Goal: Task Accomplishment & Management: Use online tool/utility

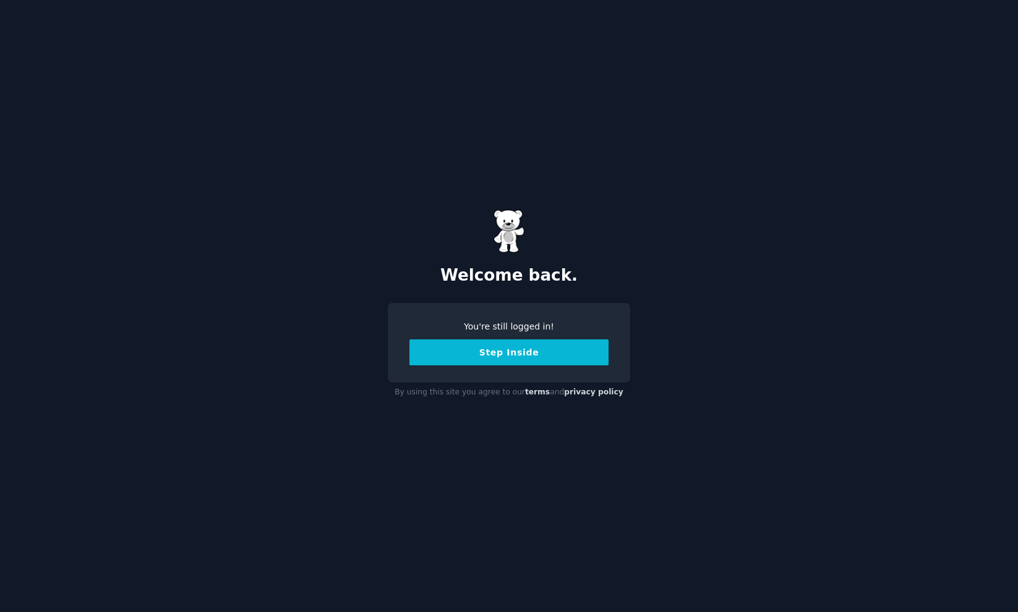
click at [493, 349] on button "Step Inside" at bounding box center [508, 352] width 199 height 26
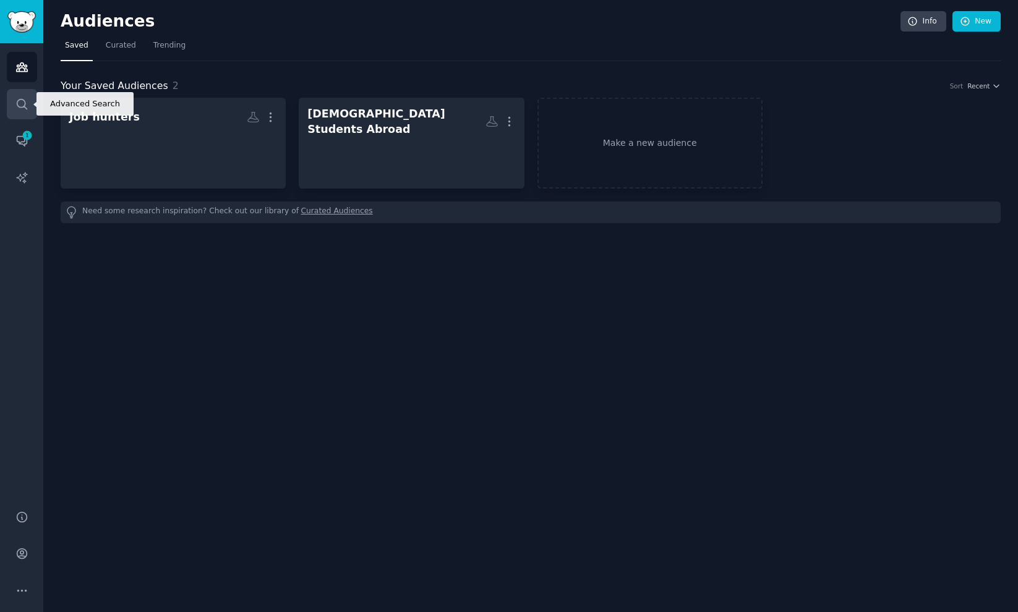
click at [22, 105] on icon "Sidebar" at bounding box center [21, 104] width 13 height 13
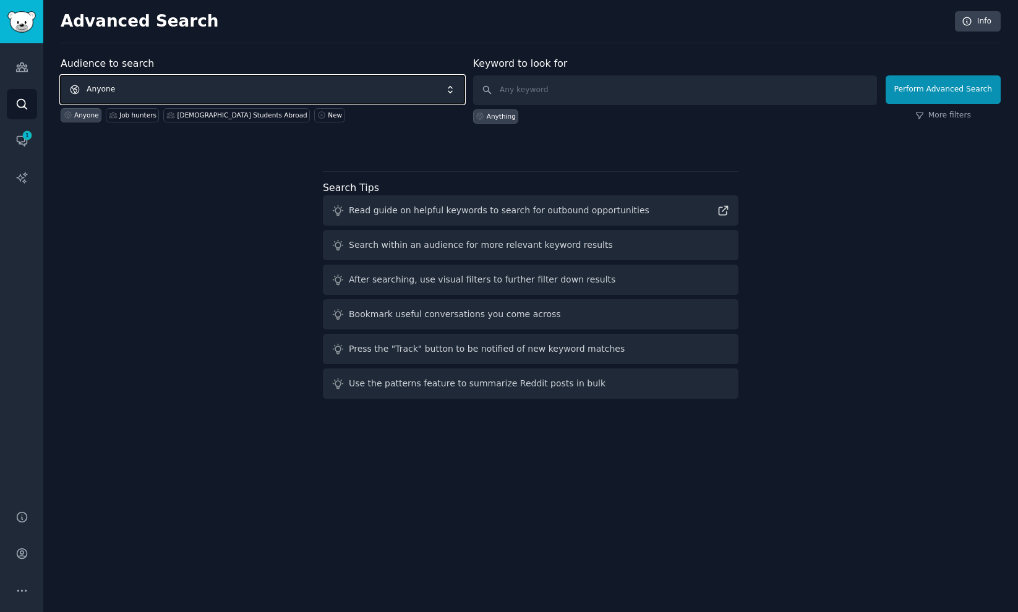
click at [309, 100] on span "Anyone" at bounding box center [263, 89] width 404 height 28
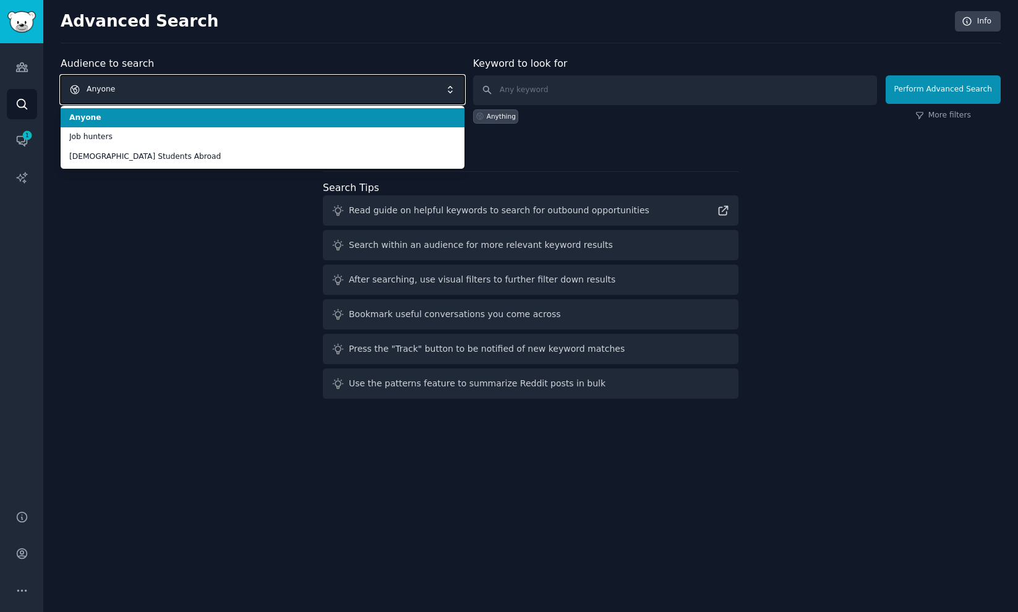
click at [309, 100] on span "Anyone" at bounding box center [263, 89] width 404 height 28
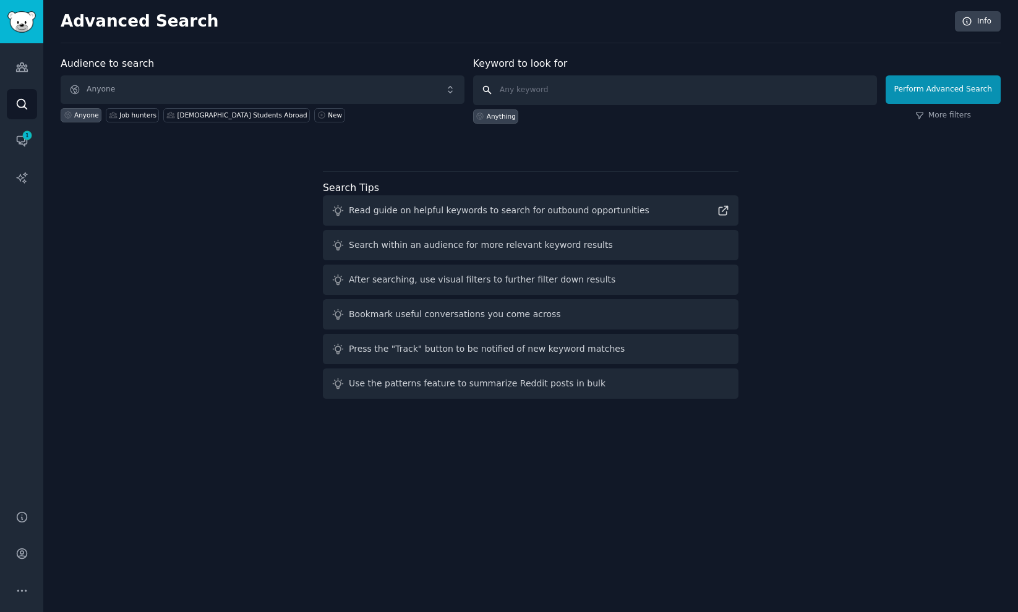
click at [519, 92] on input "text" at bounding box center [675, 90] width 404 height 30
type input "cast iron seasoning oil"
click at [936, 91] on button "Perform Advanced Search" at bounding box center [942, 89] width 115 height 28
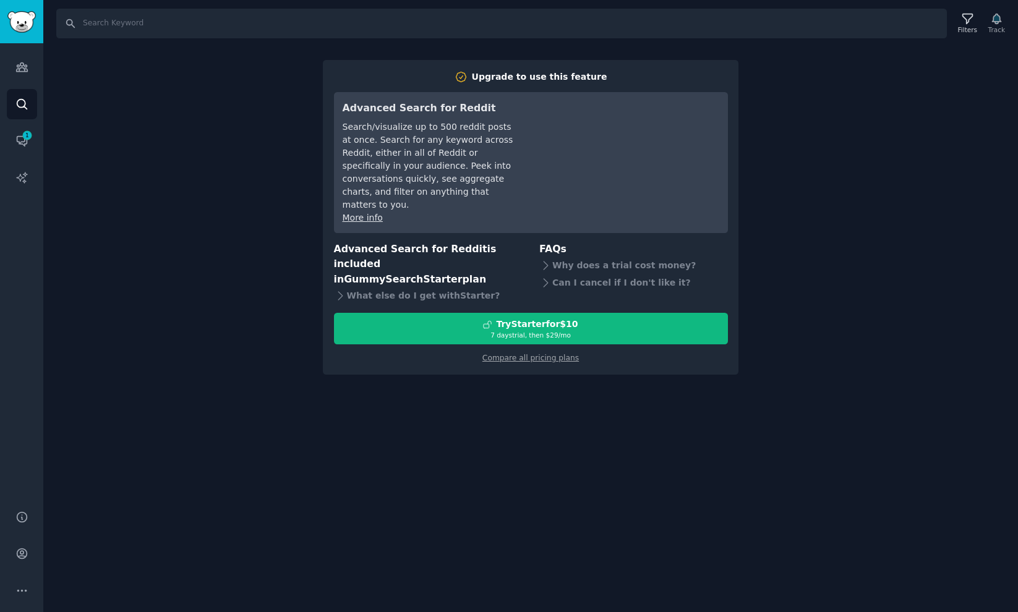
click at [154, 158] on div "Search Filters Track Upgrade to use this feature Advanced Search for Reddit Sea…" at bounding box center [530, 306] width 974 height 612
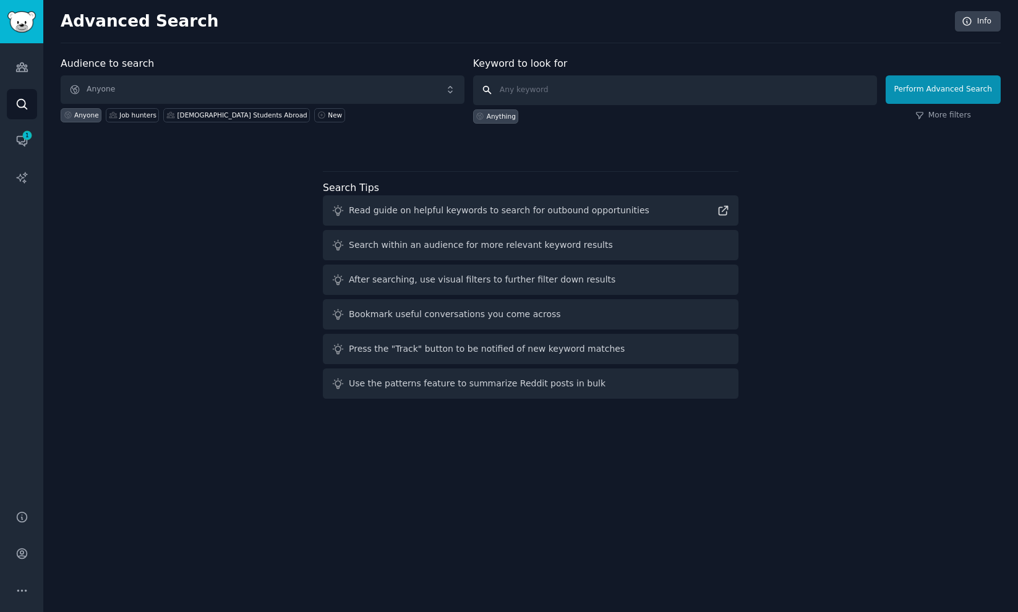
click at [594, 85] on input "text" at bounding box center [675, 90] width 404 height 30
type input "cast iron seasoning oil"
click button "Perform Advanced Search" at bounding box center [942, 89] width 115 height 28
click at [15, 64] on icon "Sidebar" at bounding box center [21, 67] width 13 height 13
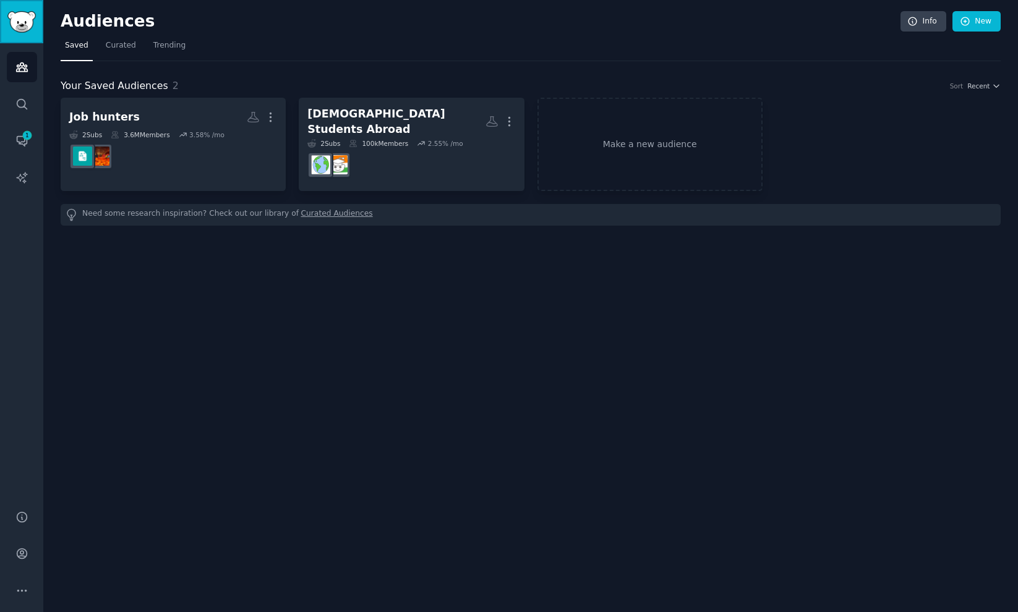
click at [25, 19] on img "Sidebar" at bounding box center [21, 22] width 28 height 22
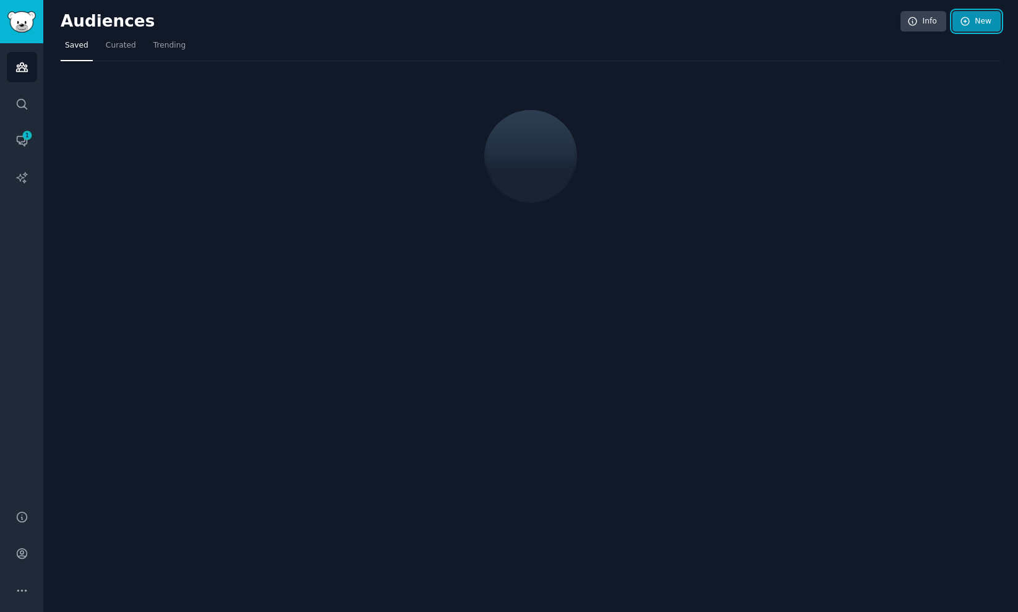
click at [969, 27] on link "New" at bounding box center [976, 21] width 48 height 21
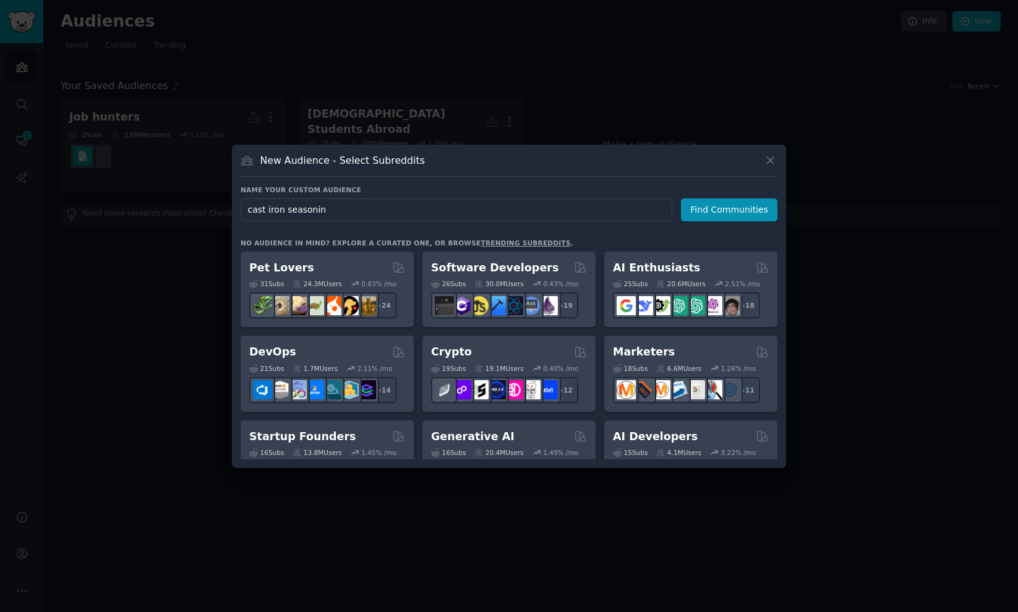
type input "cast iron seasoning"
click at [728, 211] on button "Find Communities" at bounding box center [729, 209] width 96 height 23
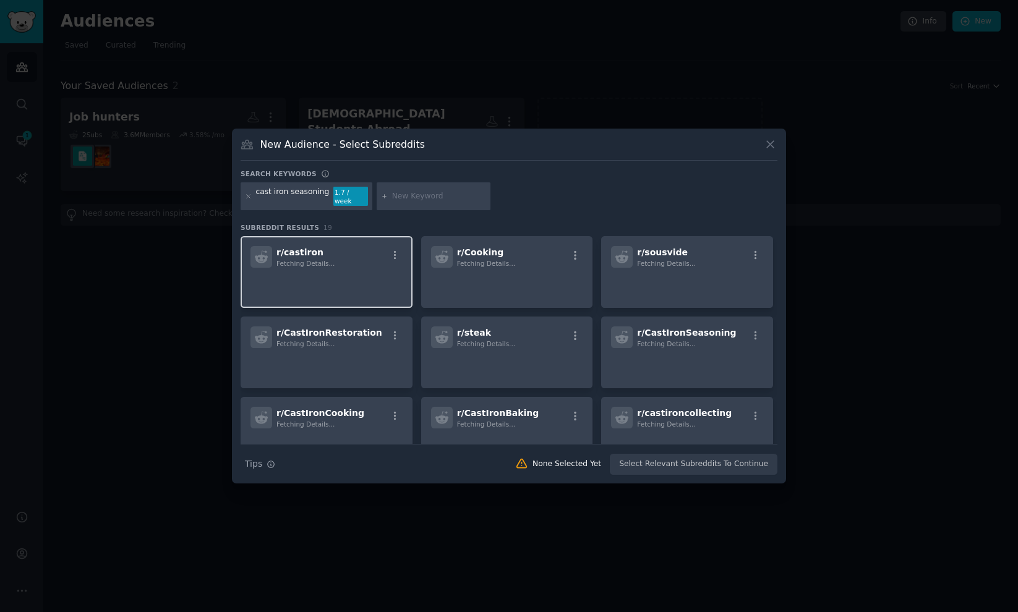
click at [313, 276] on p at bounding box center [326, 285] width 152 height 26
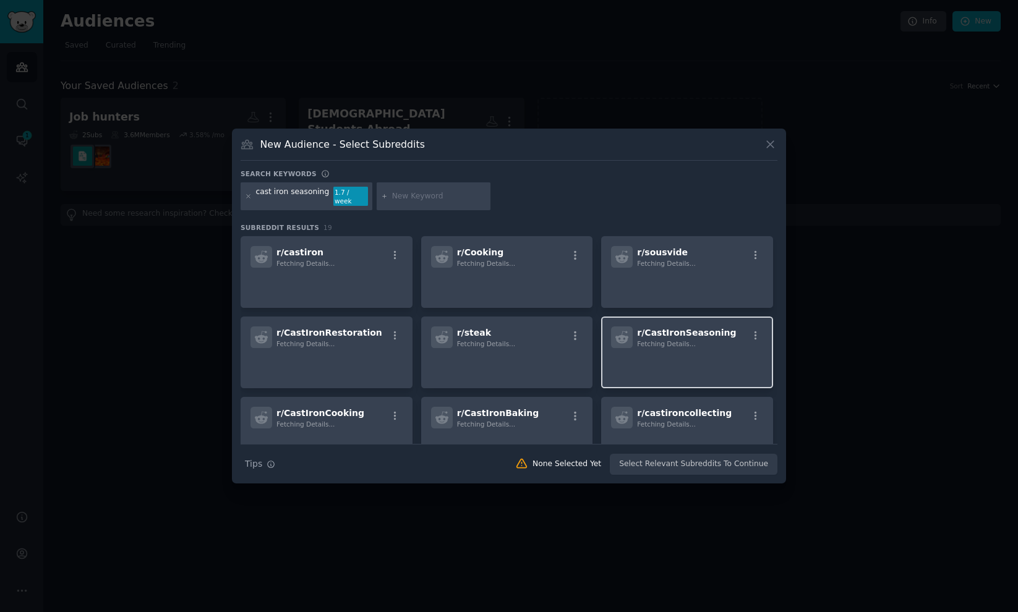
click at [665, 352] on p at bounding box center [687, 365] width 152 height 26
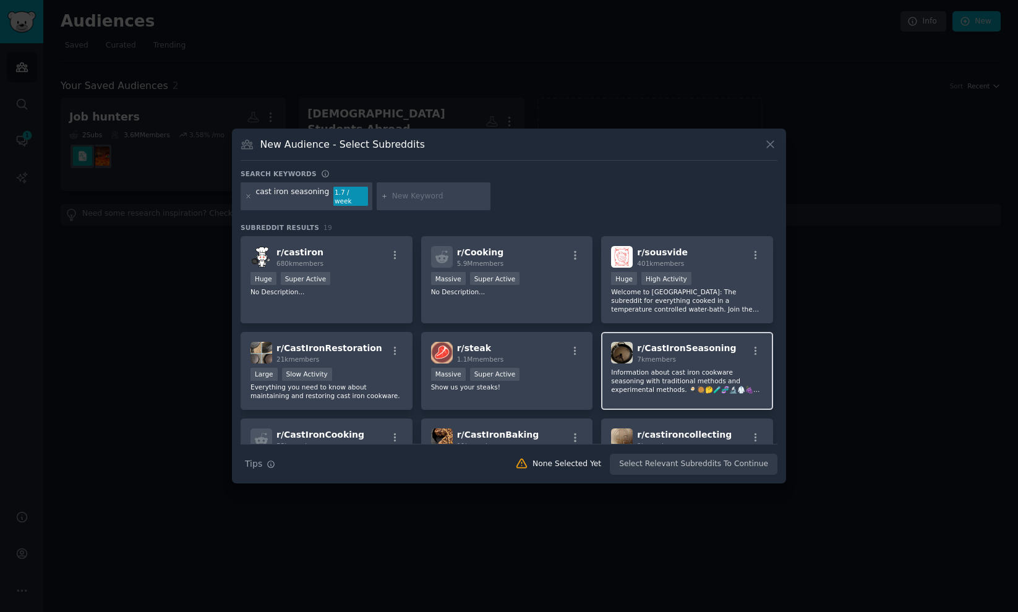
click at [648, 373] on p "Information about cast iron cookware seasoning with traditional methods and exp…" at bounding box center [687, 381] width 152 height 26
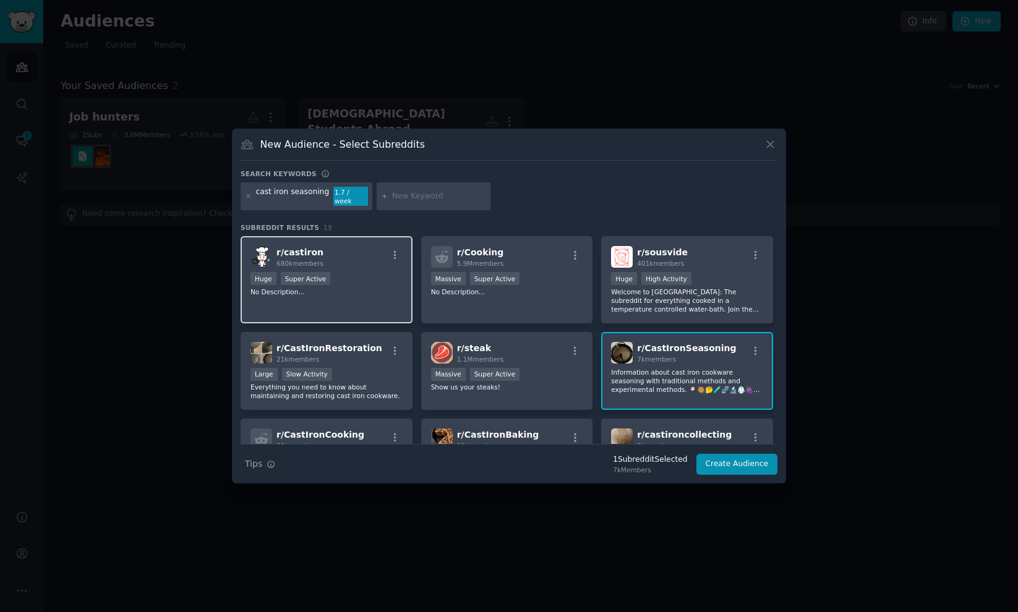
click at [353, 289] on p "No Description..." at bounding box center [326, 291] width 152 height 9
click at [740, 461] on button "Create Audience" at bounding box center [737, 464] width 82 height 21
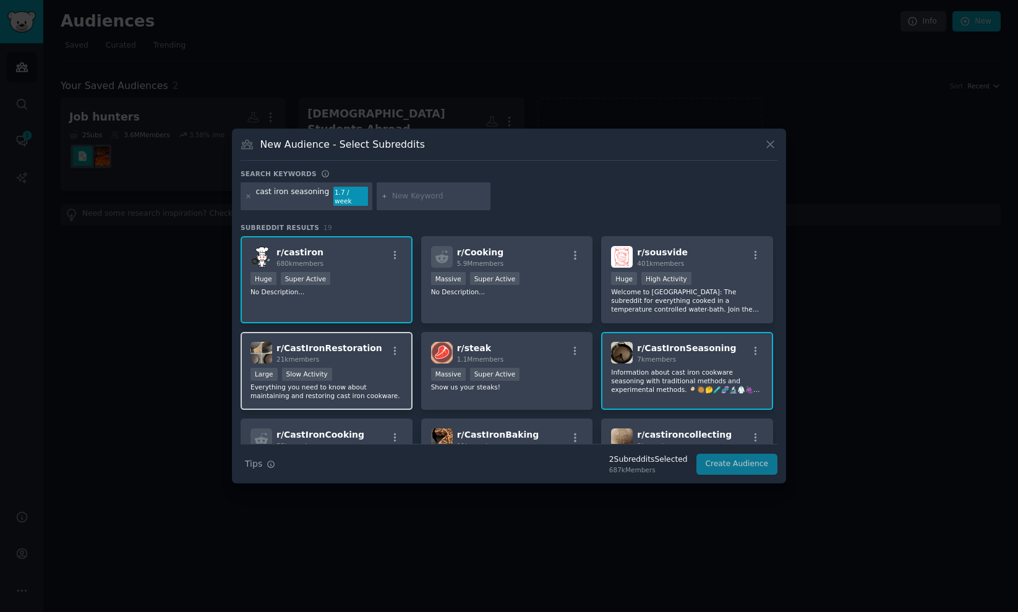
click at [363, 388] on p "Everything you need to know about maintaining and restoring cast iron cookware." at bounding box center [326, 391] width 152 height 17
click at [739, 462] on div "Search Tips Tips 3 Subreddit s Selected 708k Members Create Audience" at bounding box center [509, 459] width 537 height 31
click at [729, 459] on div "Search Tips Tips 3 Subreddit s Selected 708k Members Create Audience" at bounding box center [509, 459] width 537 height 31
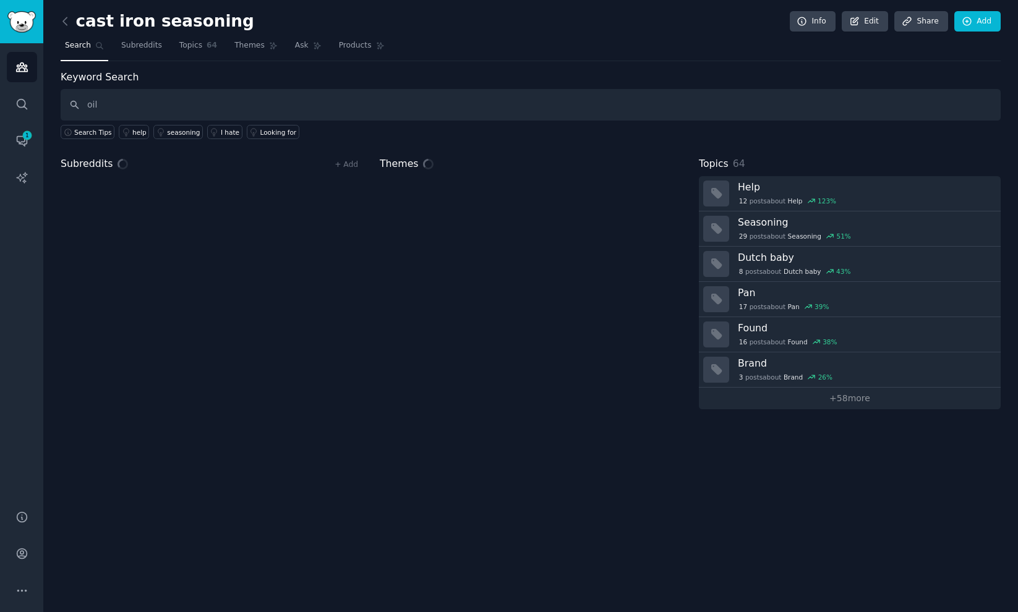
type input "oil"
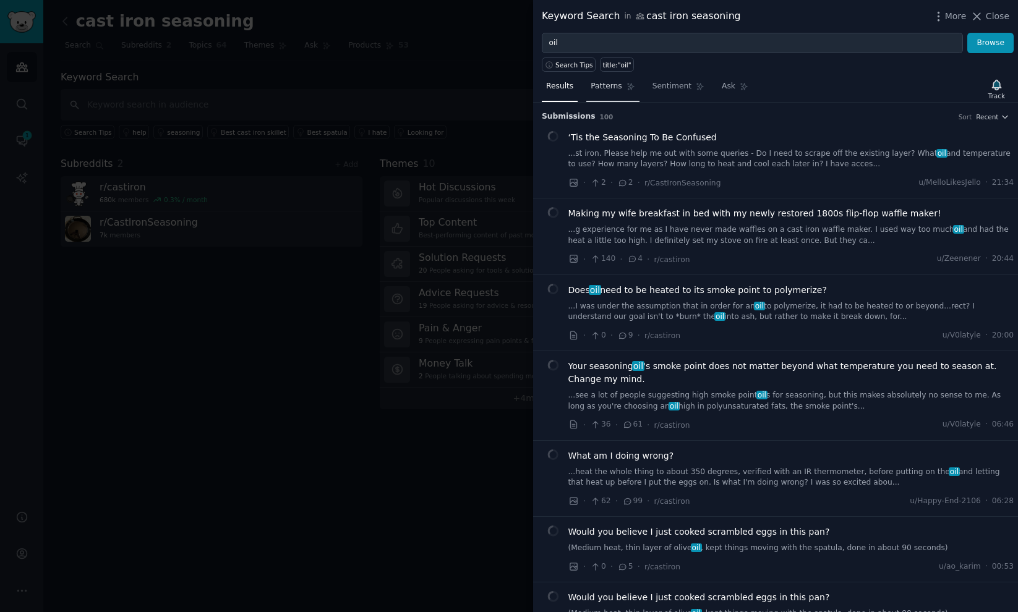
click at [608, 90] on span "Patterns" at bounding box center [605, 86] width 31 height 11
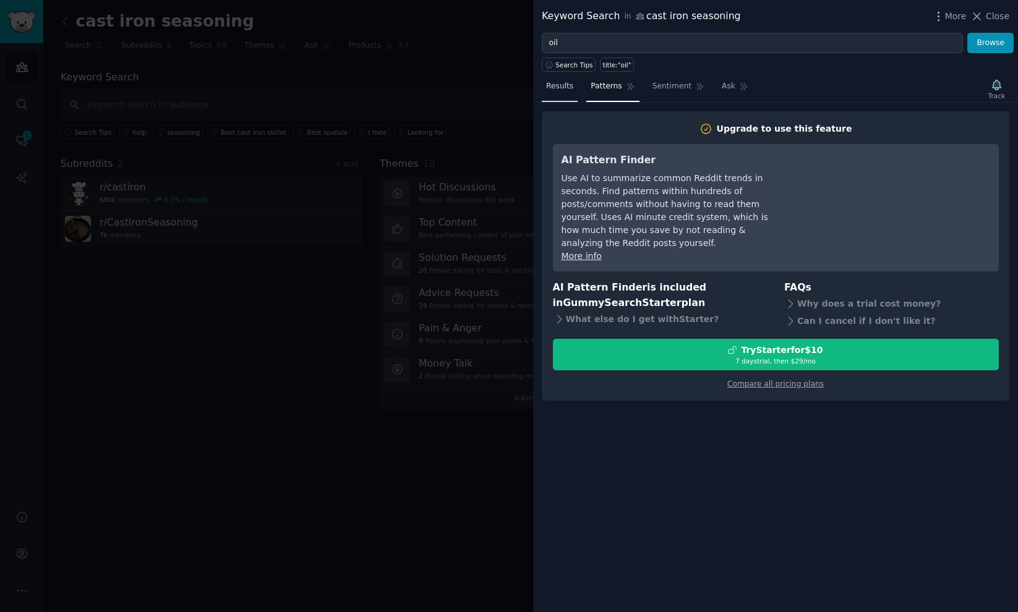
click at [558, 90] on span "Results" at bounding box center [559, 86] width 27 height 11
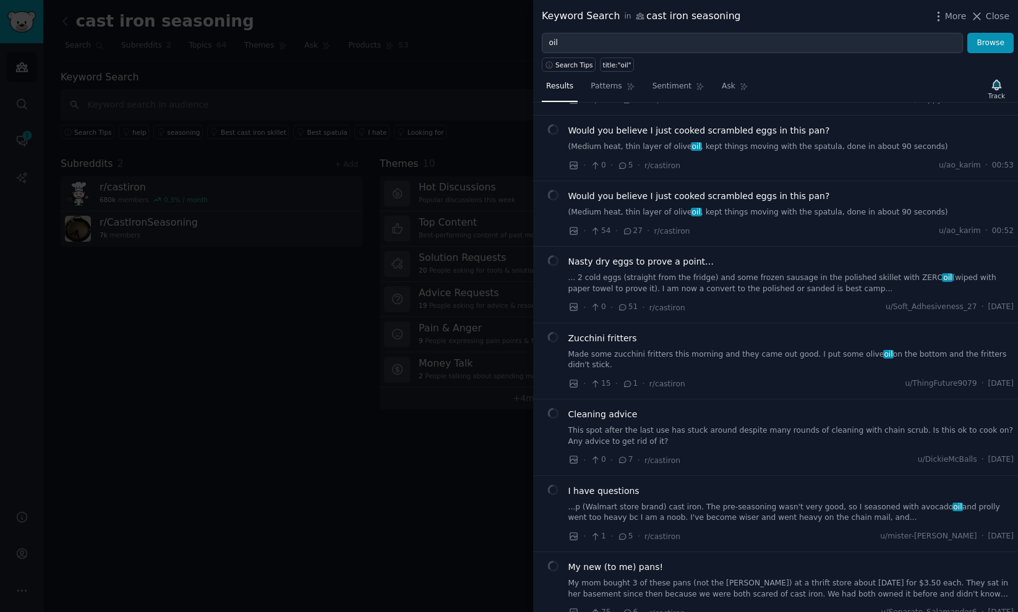
scroll to position [412, 0]
